Goal: Task Accomplishment & Management: Manage account settings

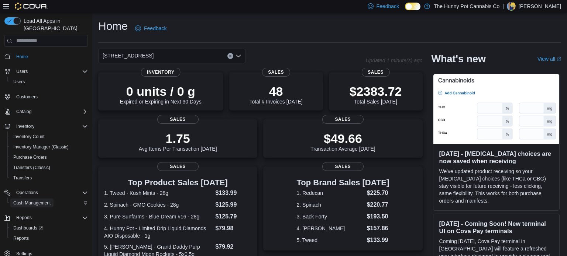
click at [44, 200] on span "Cash Management" at bounding box center [31, 203] width 37 height 6
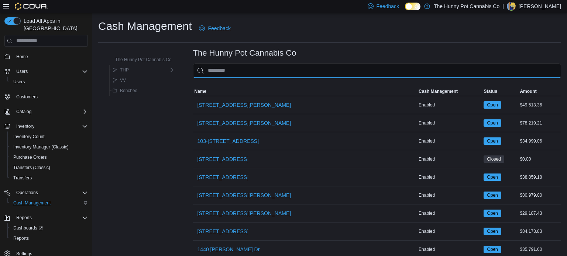
click at [234, 65] on input "This is a search bar. As you type, the results lower in the page will automatic…" at bounding box center [377, 70] width 368 height 15
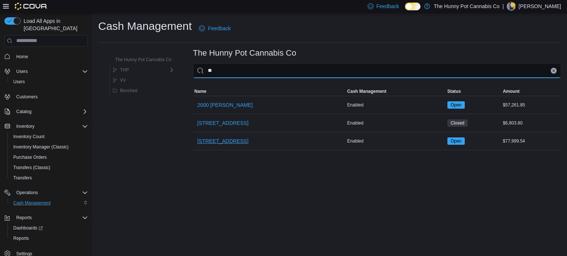
type input "**"
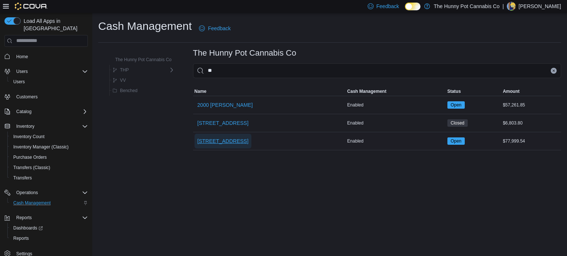
click at [210, 143] on span "[STREET_ADDRESS]" at bounding box center [222, 141] width 51 height 7
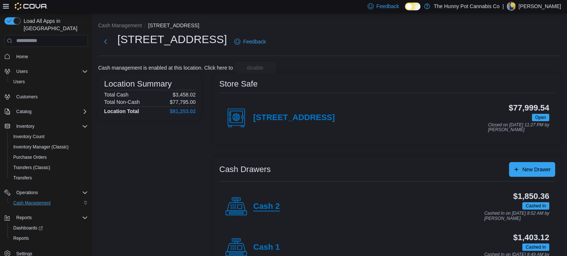
click at [263, 209] on h4 "Cash 2" at bounding box center [266, 207] width 27 height 10
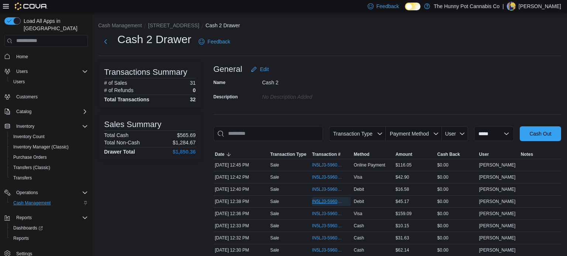
click at [329, 199] on span "IN5LJ3-5960099" at bounding box center [327, 202] width 31 height 6
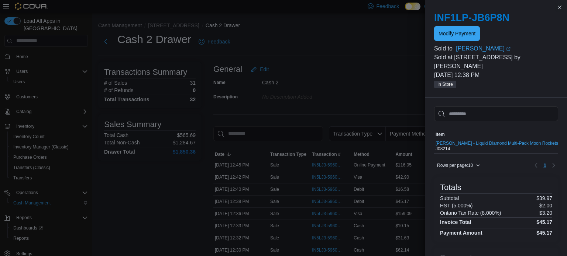
click at [464, 37] on span "Modify Payment" at bounding box center [456, 33] width 37 height 7
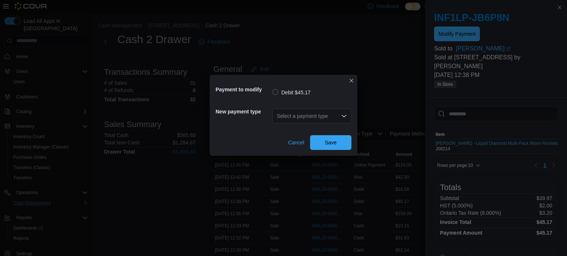
click at [286, 119] on div "Select a payment type" at bounding box center [311, 116] width 79 height 15
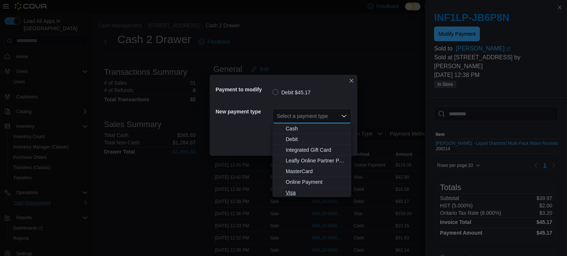
click at [288, 190] on span "Visa" at bounding box center [315, 192] width 61 height 7
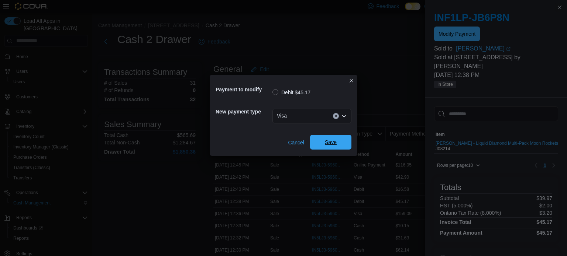
click at [321, 143] on span "Save" at bounding box center [330, 142] width 32 height 15
